Goal: Register for event/course

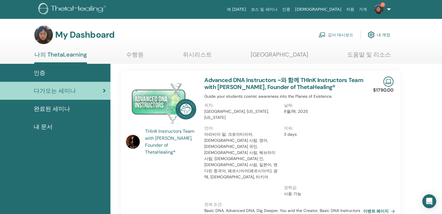
click at [70, 55] on link "나의 ThetaLearning" at bounding box center [60, 57] width 53 height 13
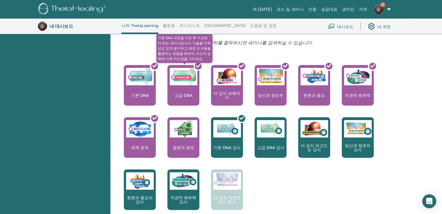
scroll to position [218, 0]
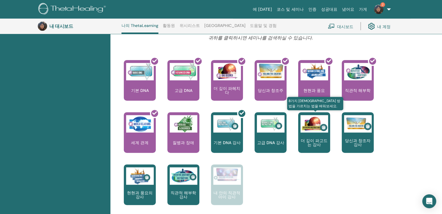
click at [313, 135] on div "더 깊이 파고드는 강사" at bounding box center [314, 132] width 32 height 41
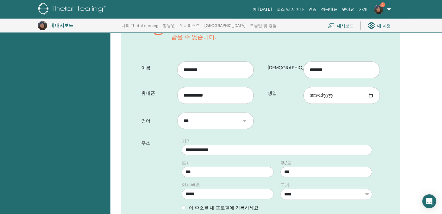
scroll to position [188, 0]
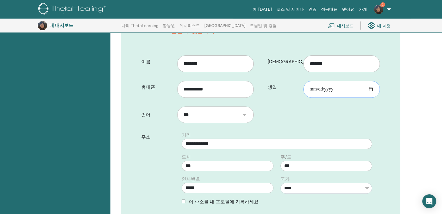
click at [370, 90] on input "생일" at bounding box center [341, 89] width 76 height 17
type input "**********"
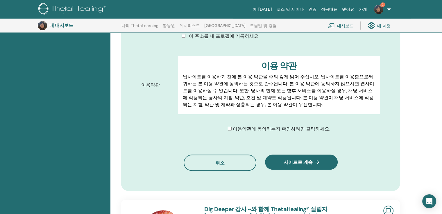
scroll to position [362, 0]
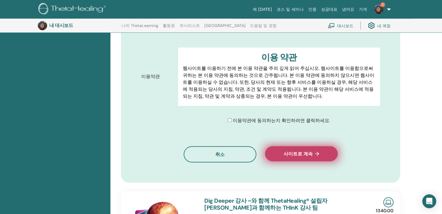
click at [308, 157] on button "사이트로 계속" at bounding box center [301, 153] width 73 height 15
